Goal: Information Seeking & Learning: Find specific fact

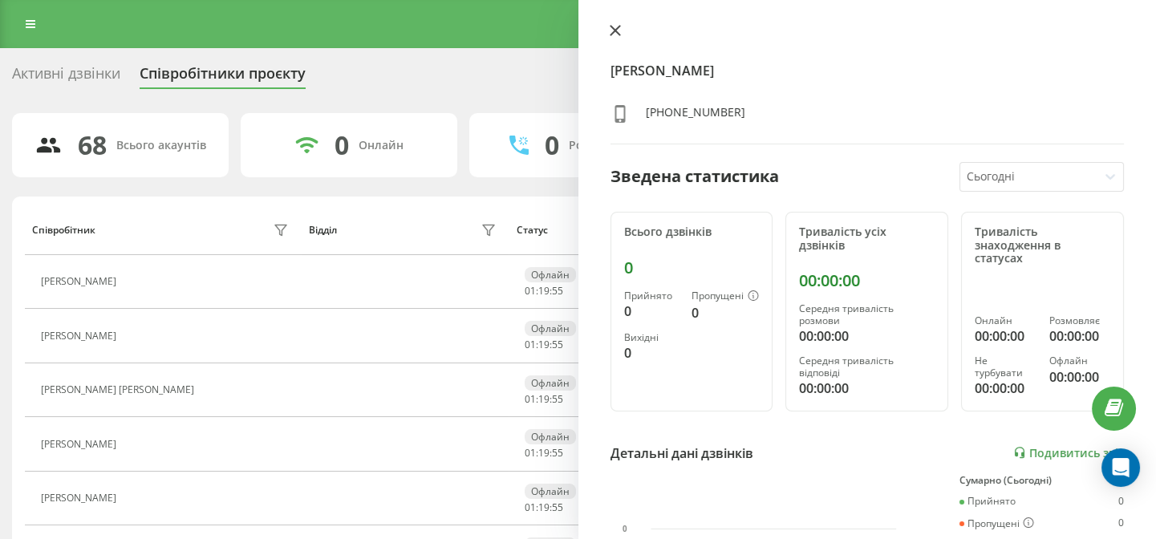
click at [615, 32] on icon at bounding box center [614, 30] width 11 height 11
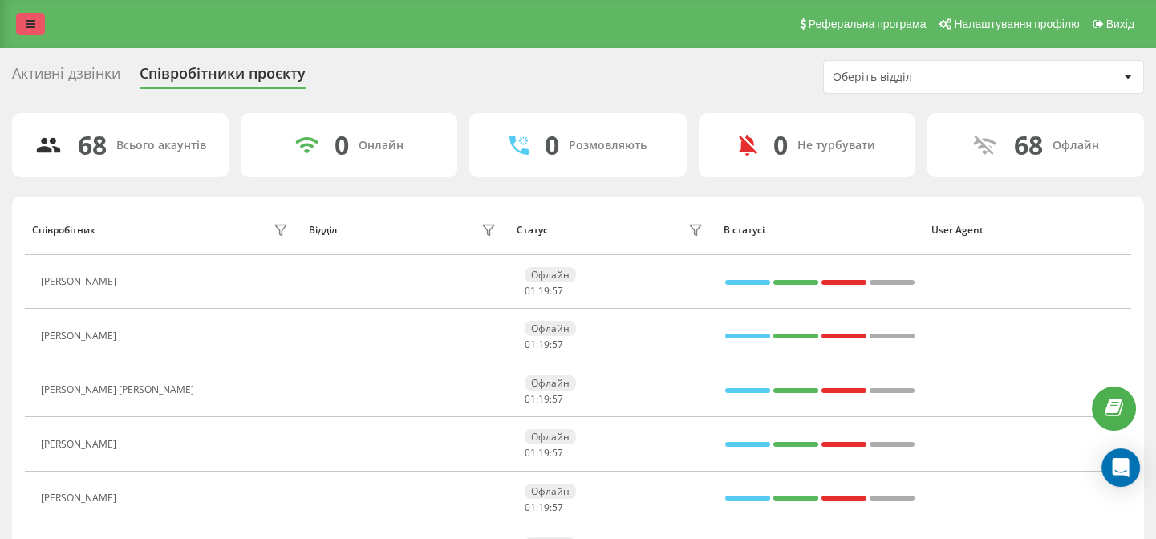
click at [26, 26] on icon at bounding box center [31, 23] width 10 height 11
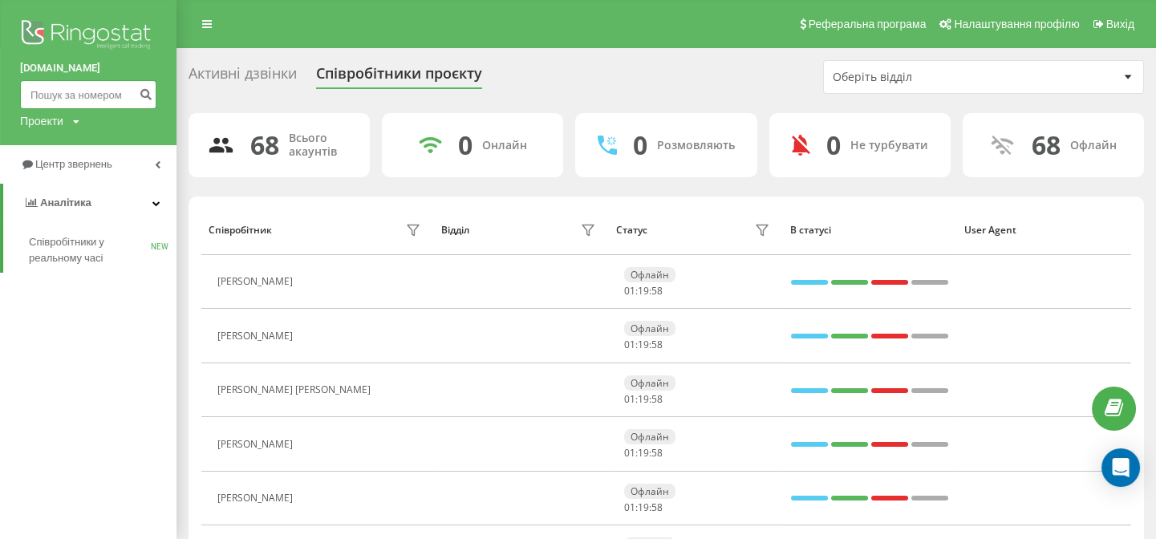
click at [67, 103] on input at bounding box center [88, 94] width 136 height 29
type input "0971683098"
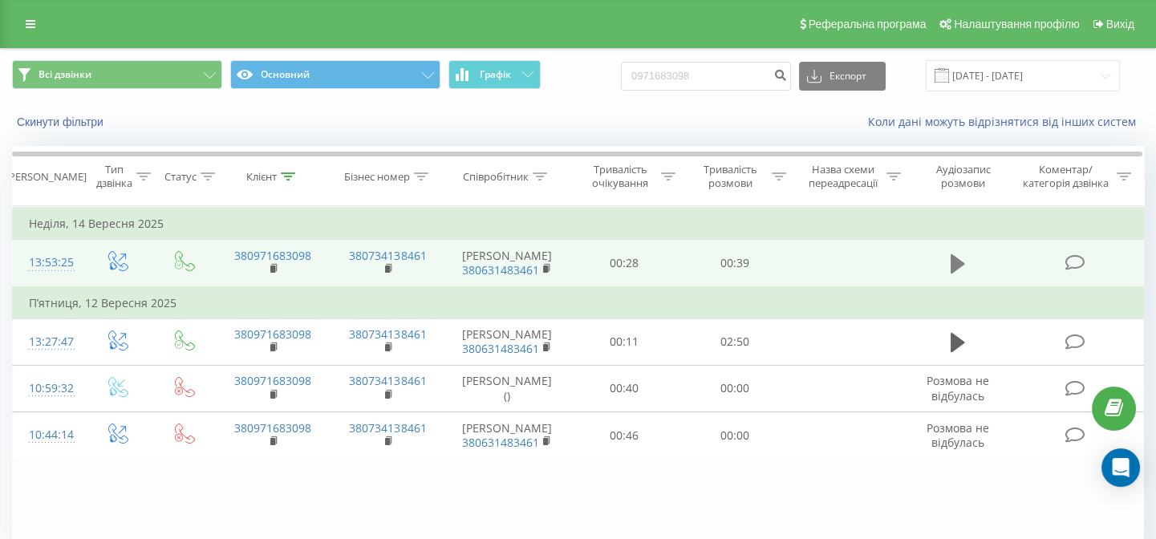
click at [956, 273] on icon at bounding box center [957, 263] width 14 height 19
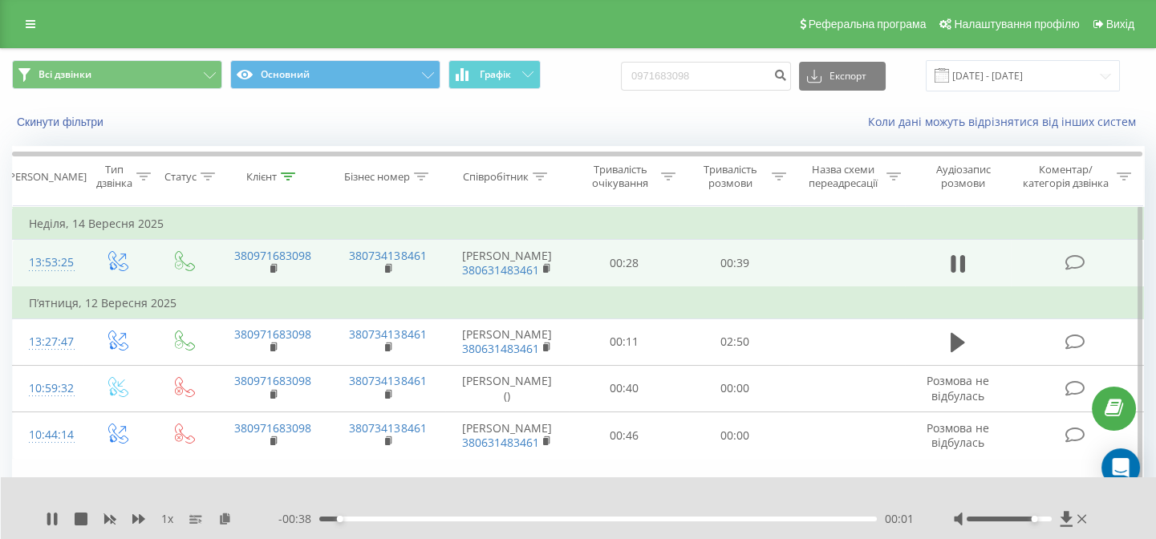
click at [1031, 521] on div at bounding box center [1008, 518] width 85 height 5
drag, startPoint x: 727, startPoint y: 79, endPoint x: 649, endPoint y: 84, distance: 78.7
click at [649, 84] on input "0971683098" at bounding box center [706, 76] width 170 height 29
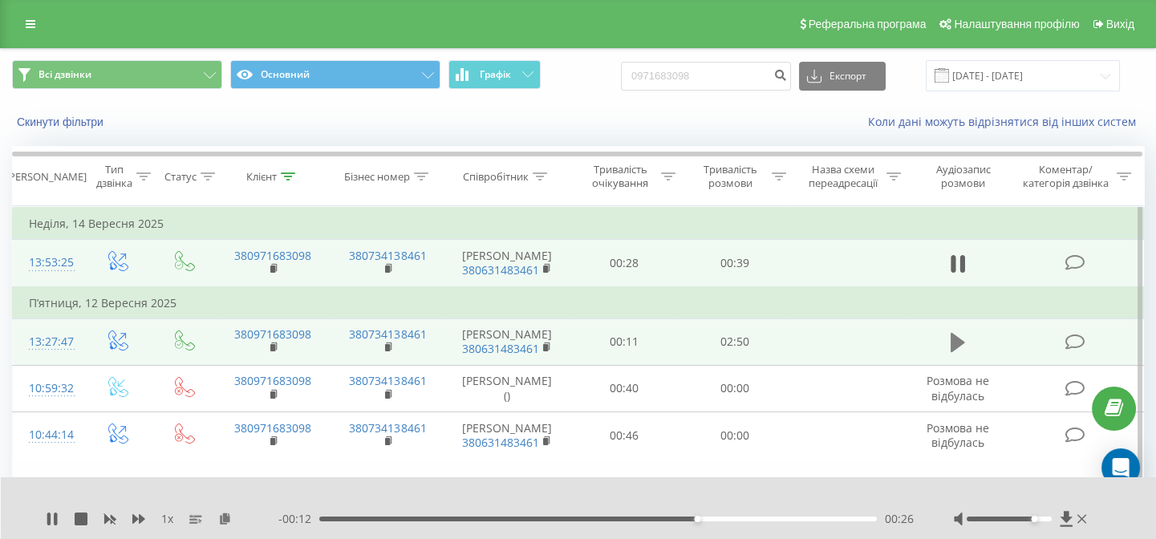
click at [951, 352] on icon at bounding box center [957, 342] width 14 height 19
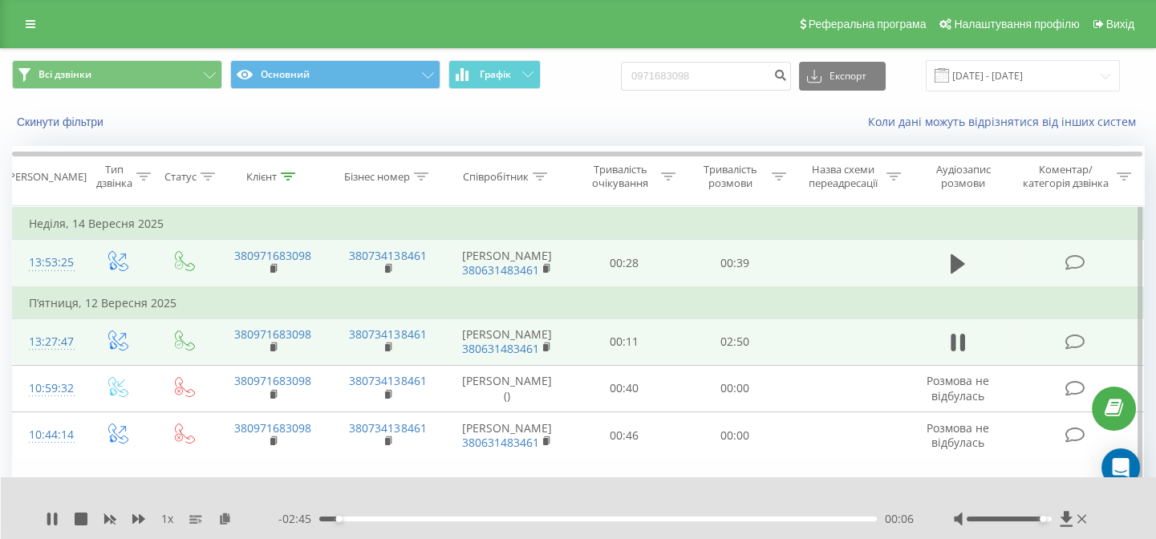
click at [1043, 520] on div at bounding box center [1008, 518] width 85 height 5
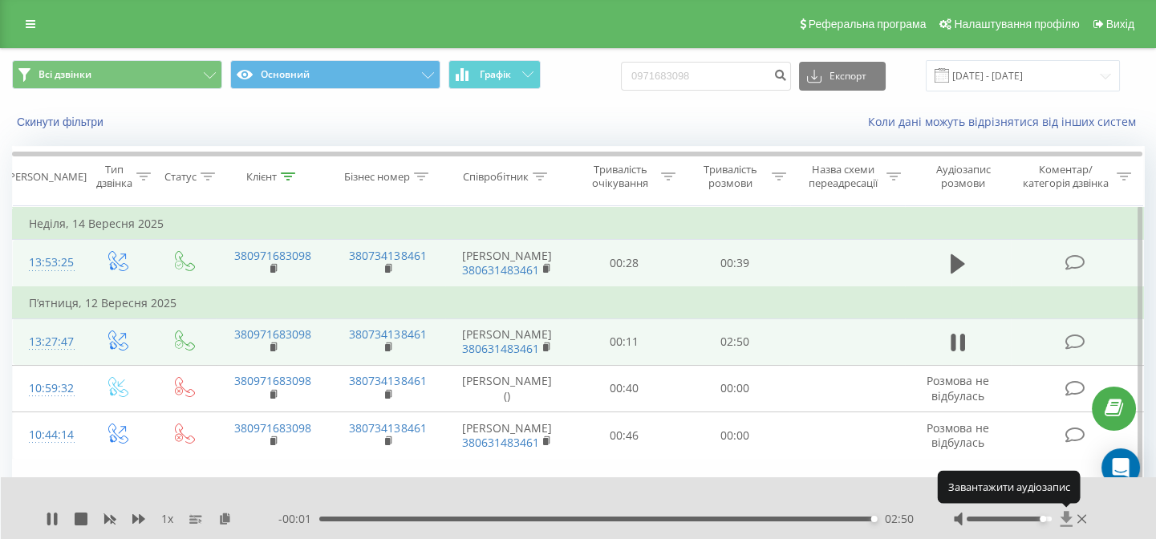
click at [1067, 519] on icon at bounding box center [1065, 518] width 12 height 15
